Goal: Use online tool/utility: Utilize a website feature to perform a specific function

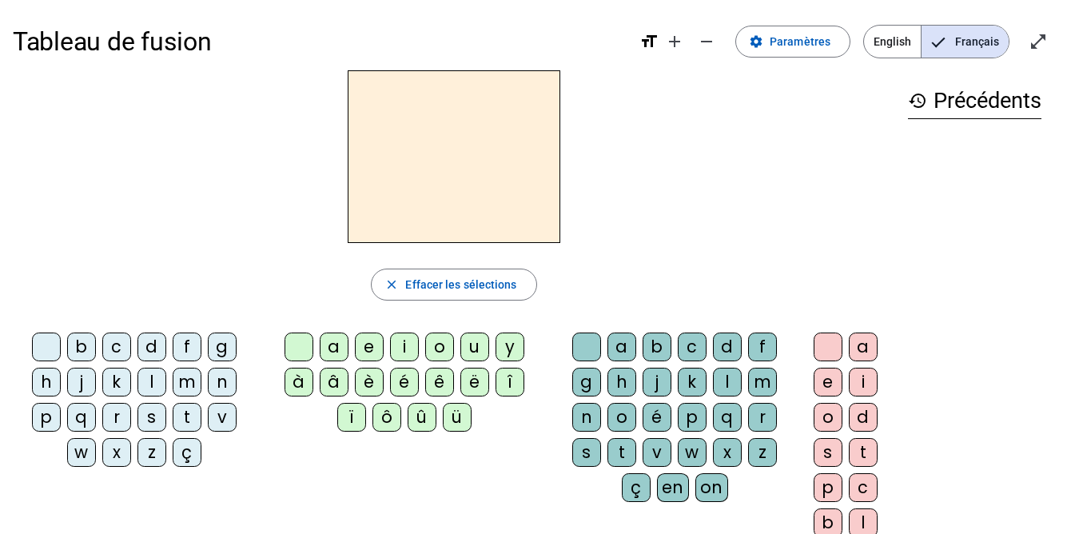
click at [330, 346] on div "a" at bounding box center [334, 346] width 29 height 29
click at [372, 344] on div "e" at bounding box center [369, 346] width 29 height 29
click at [214, 349] on div "g" at bounding box center [222, 346] width 29 height 29
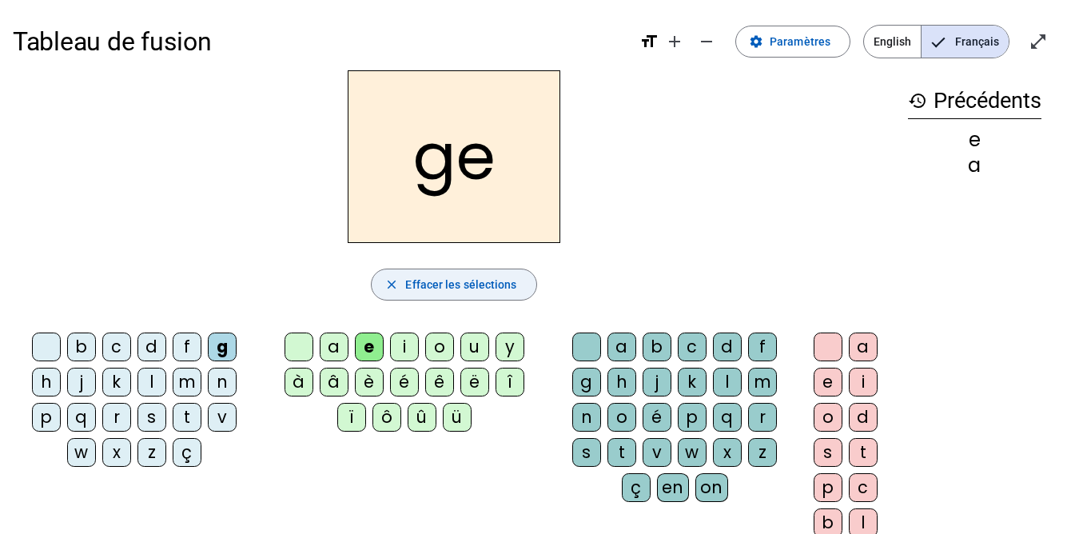
click at [463, 296] on span "button" at bounding box center [454, 284] width 164 height 38
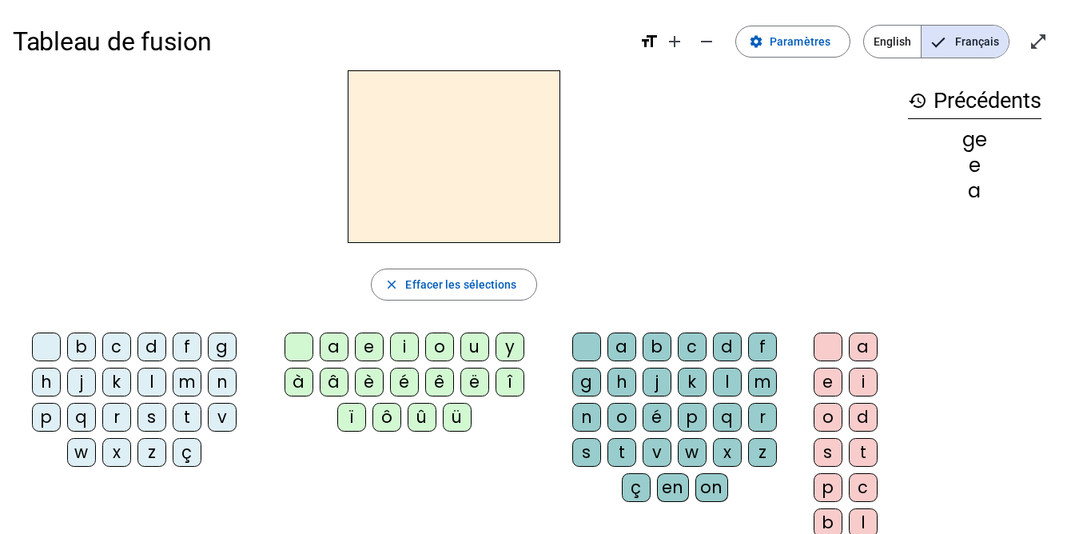
click at [89, 352] on div "b" at bounding box center [81, 346] width 29 height 29
click at [338, 340] on div "a" at bounding box center [334, 346] width 29 height 29
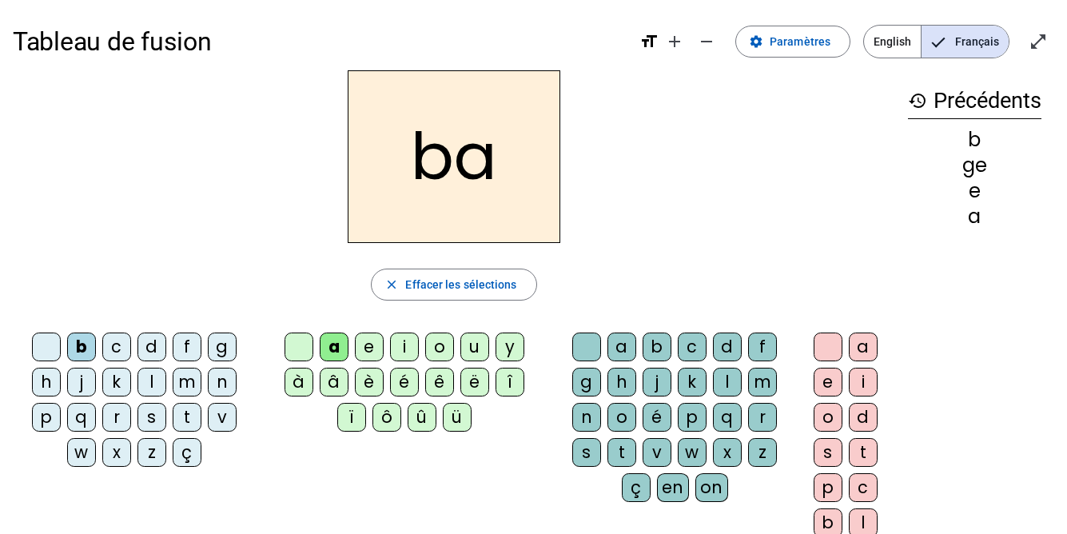
click at [220, 344] on div "g" at bounding box center [222, 346] width 29 height 29
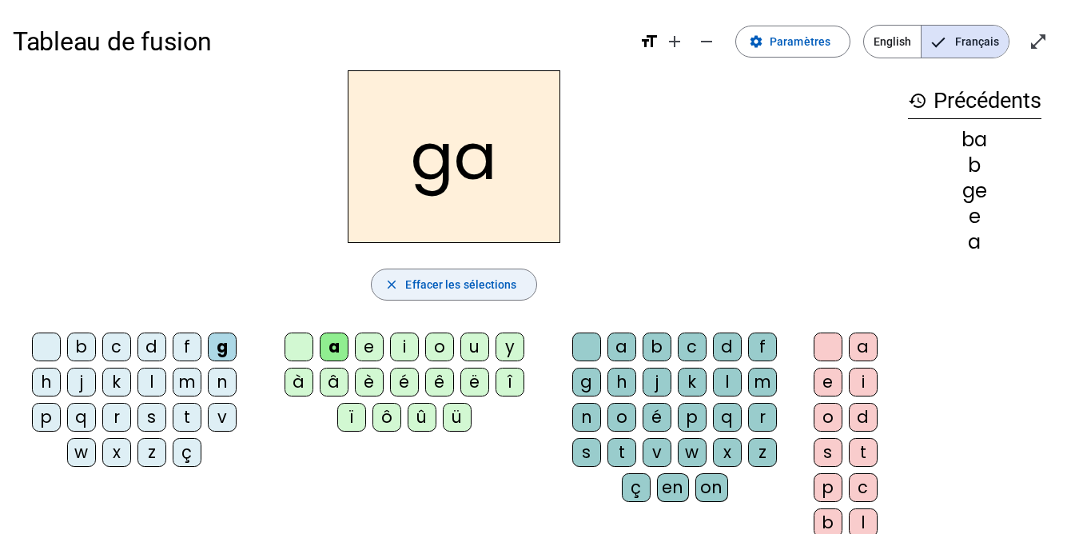
click at [421, 288] on span "Effacer les sélections" at bounding box center [460, 284] width 111 height 19
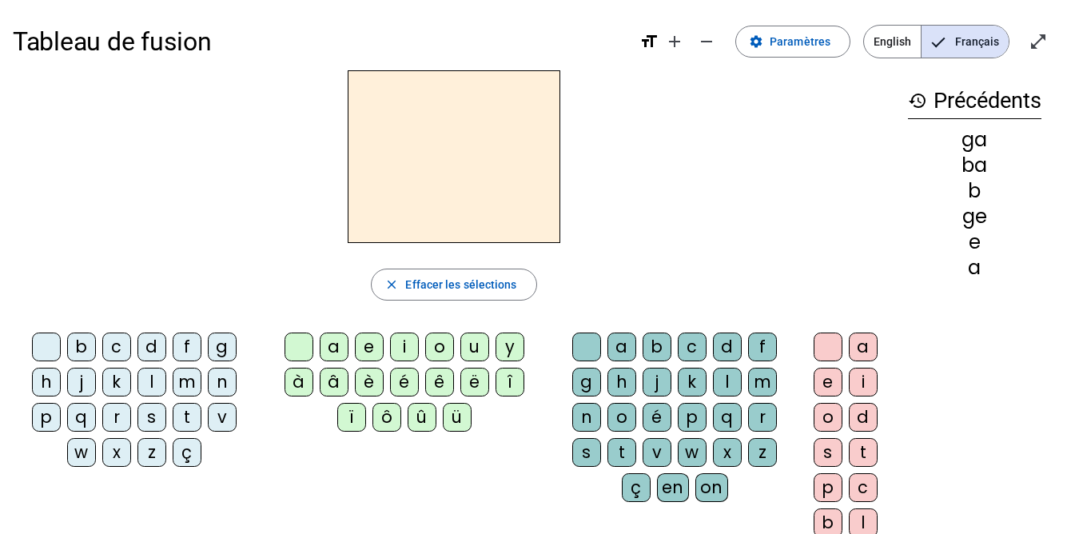
click at [89, 334] on div "b" at bounding box center [81, 346] width 29 height 29
click at [482, 356] on div "u" at bounding box center [474, 346] width 29 height 29
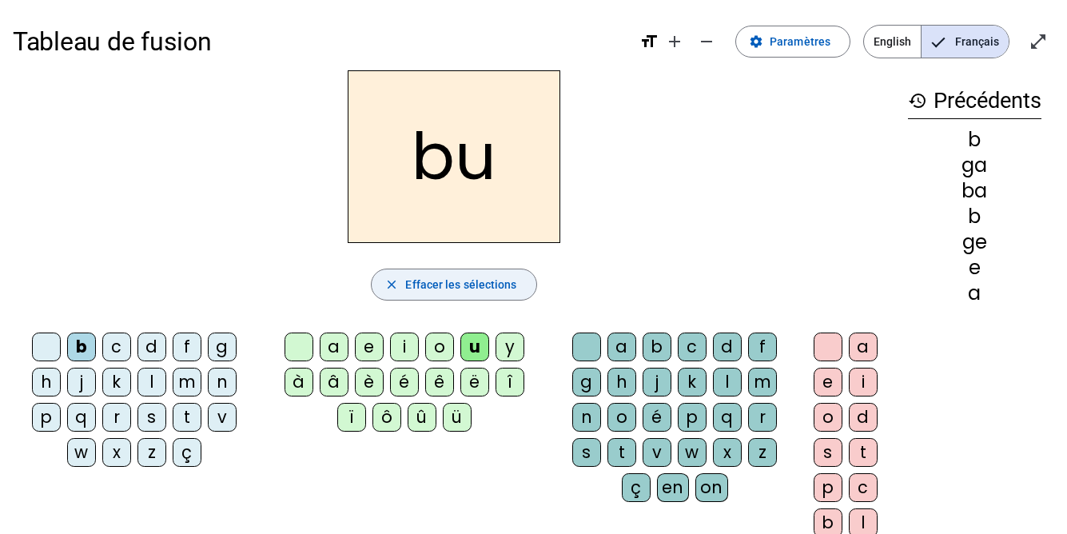
click at [454, 290] on span "Effacer les sélections" at bounding box center [460, 284] width 111 height 19
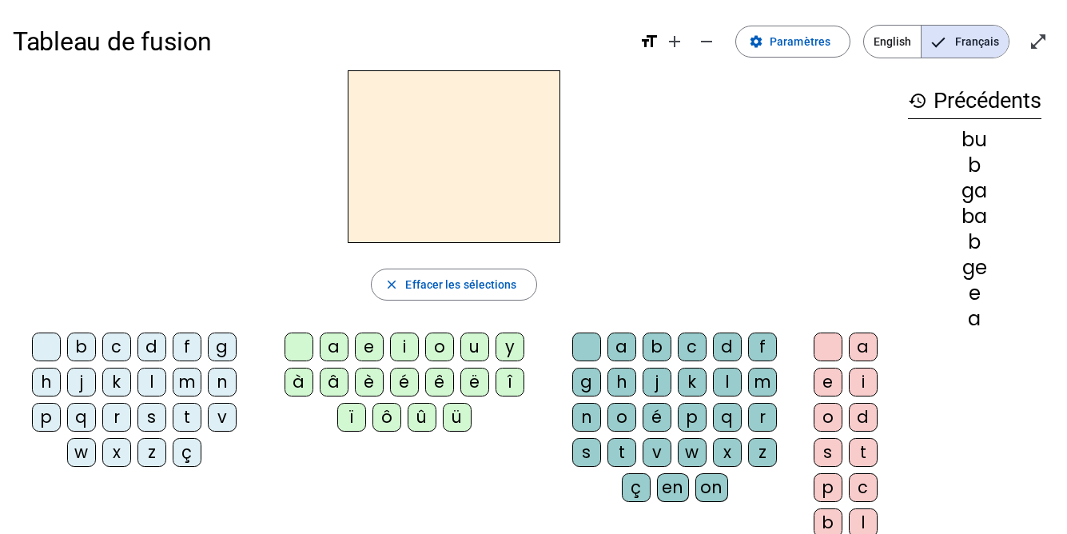
click at [221, 410] on div "v" at bounding box center [222, 417] width 29 height 29
click at [472, 343] on div "u" at bounding box center [474, 346] width 29 height 29
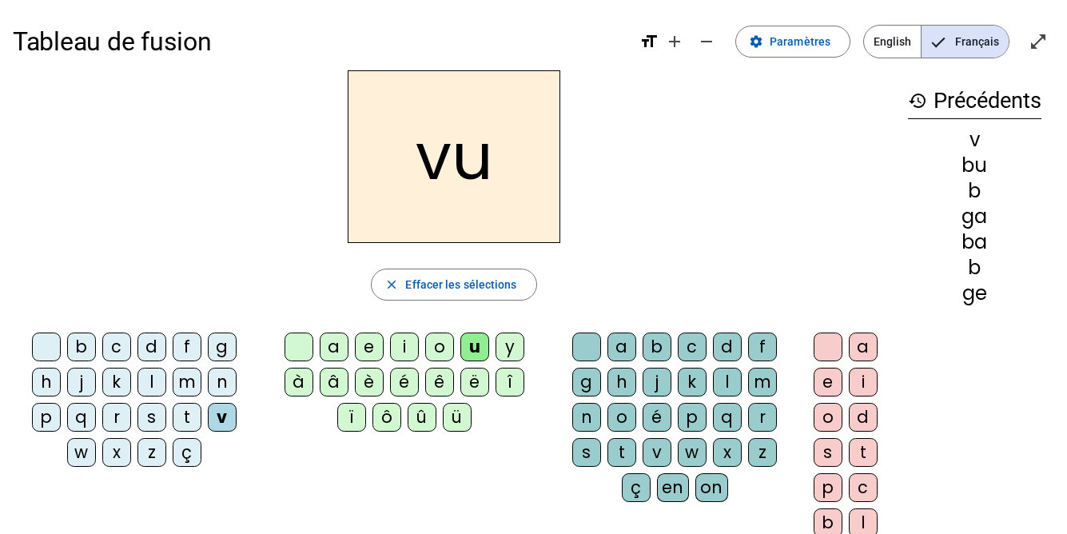
click at [93, 340] on div "b" at bounding box center [81, 346] width 29 height 29
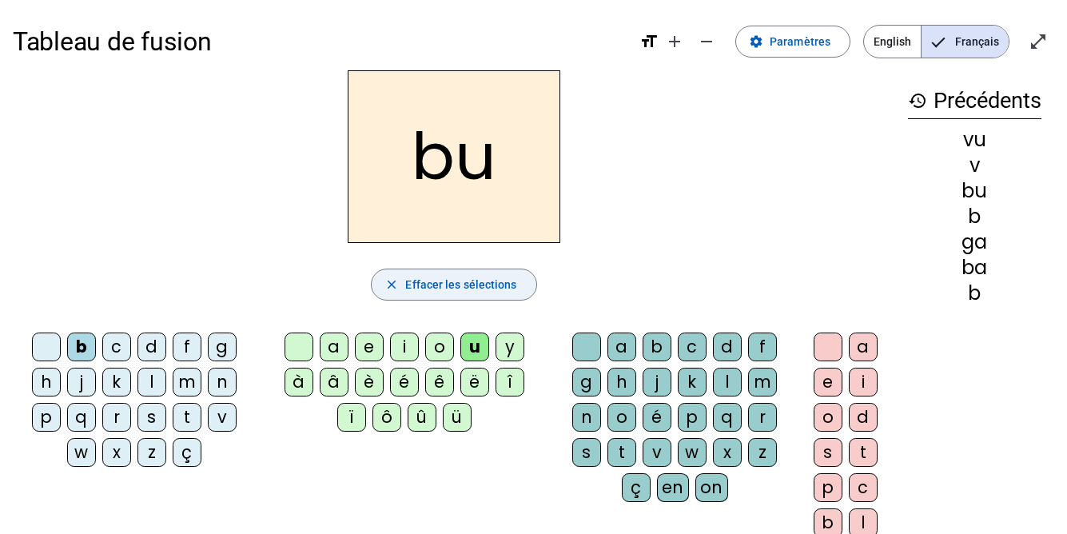
click at [448, 279] on span "Effacer les sélections" at bounding box center [460, 284] width 111 height 19
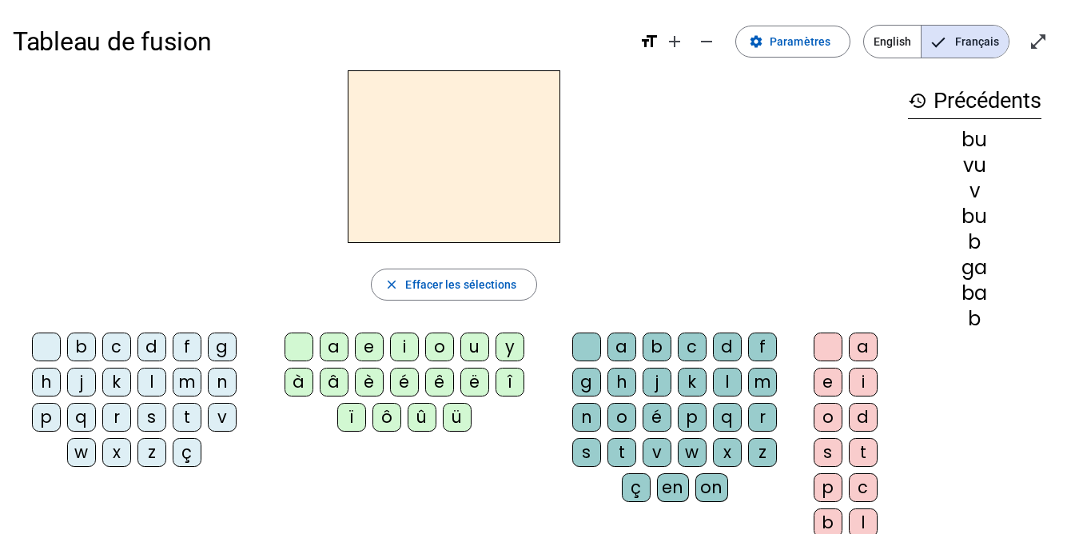
click at [216, 415] on div "v" at bounding box center [222, 417] width 29 height 29
click at [474, 356] on div "u" at bounding box center [474, 346] width 29 height 29
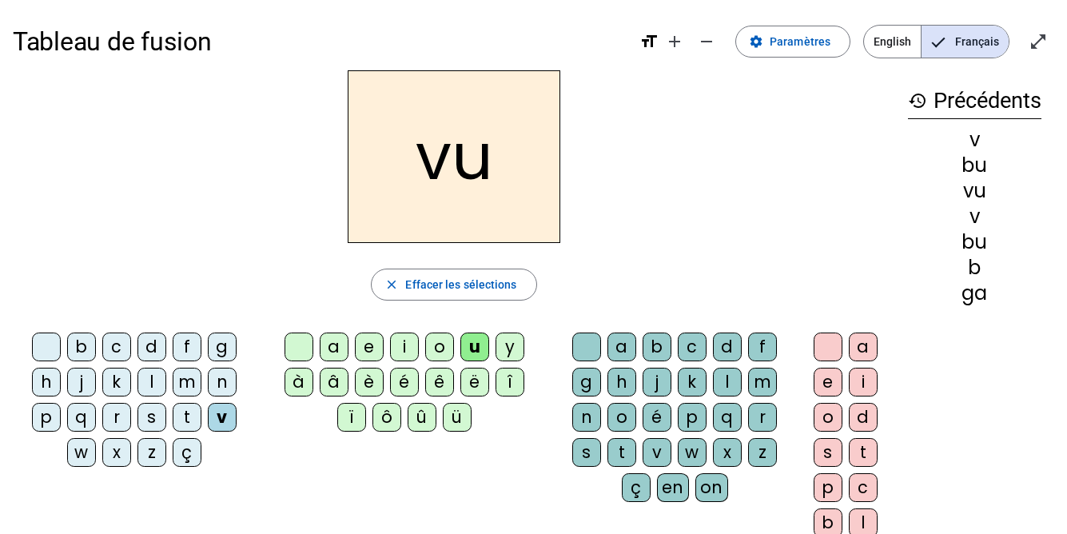
click at [86, 348] on div "b" at bounding box center [81, 346] width 29 height 29
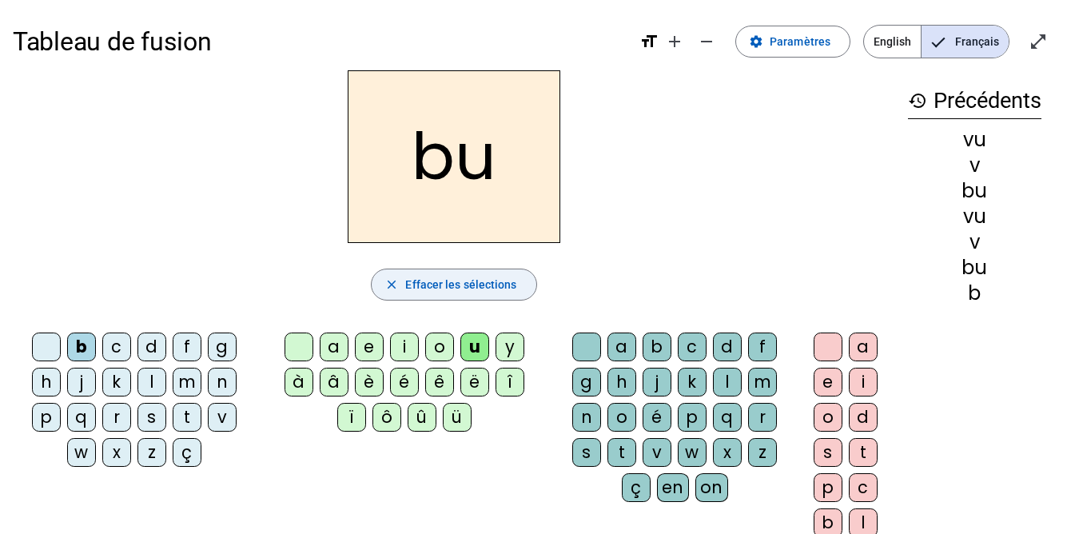
click at [444, 273] on span "button" at bounding box center [454, 284] width 164 height 38
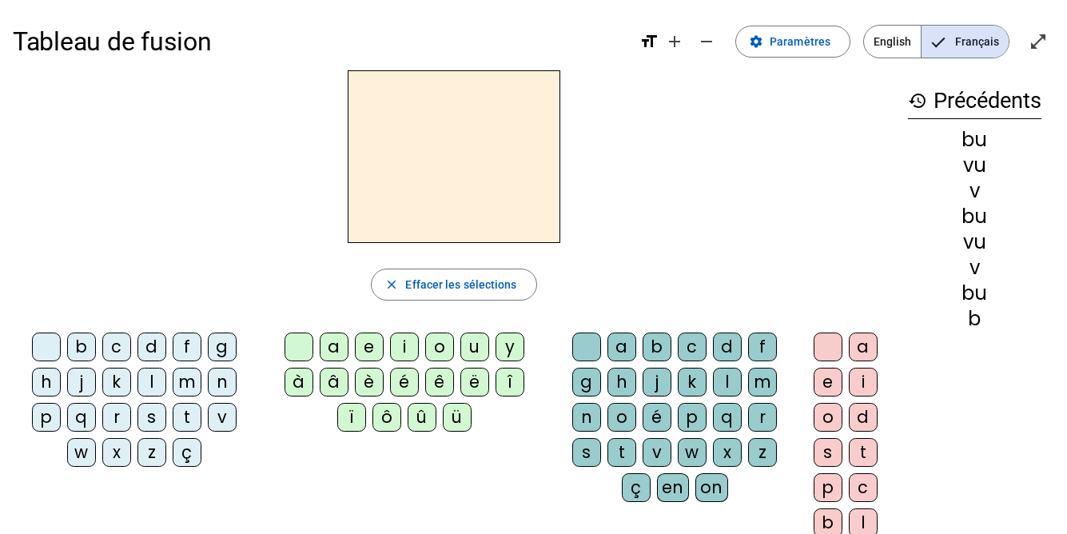
click at [920, 105] on mat-icon "history" at bounding box center [917, 100] width 19 height 19
click at [914, 101] on mat-icon "history" at bounding box center [917, 100] width 19 height 19
click at [221, 412] on div "v" at bounding box center [222, 417] width 29 height 29
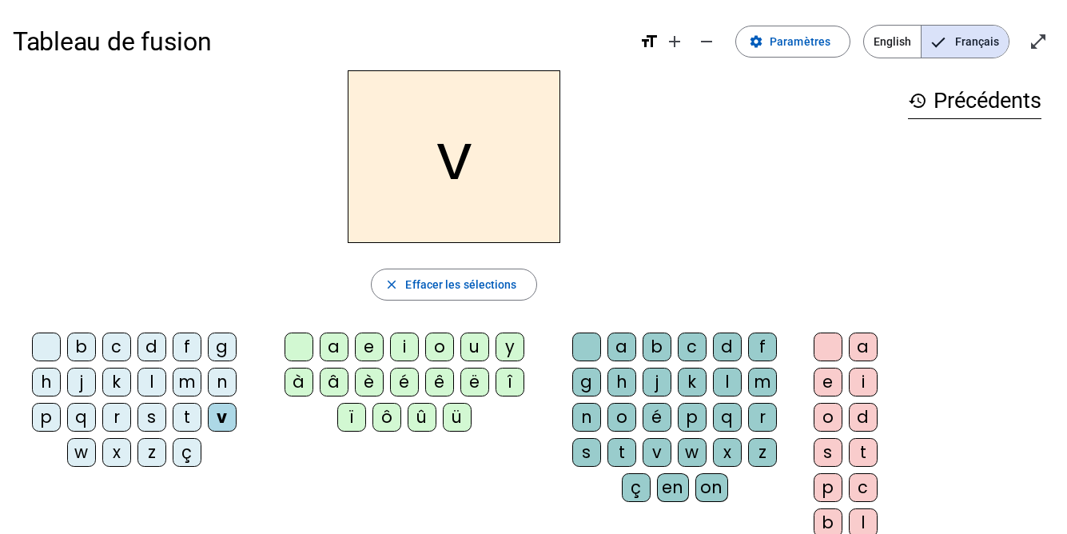
click at [467, 345] on div "u" at bounding box center [474, 346] width 29 height 29
click at [83, 346] on div "b" at bounding box center [81, 346] width 29 height 29
